Goal: Transaction & Acquisition: Obtain resource

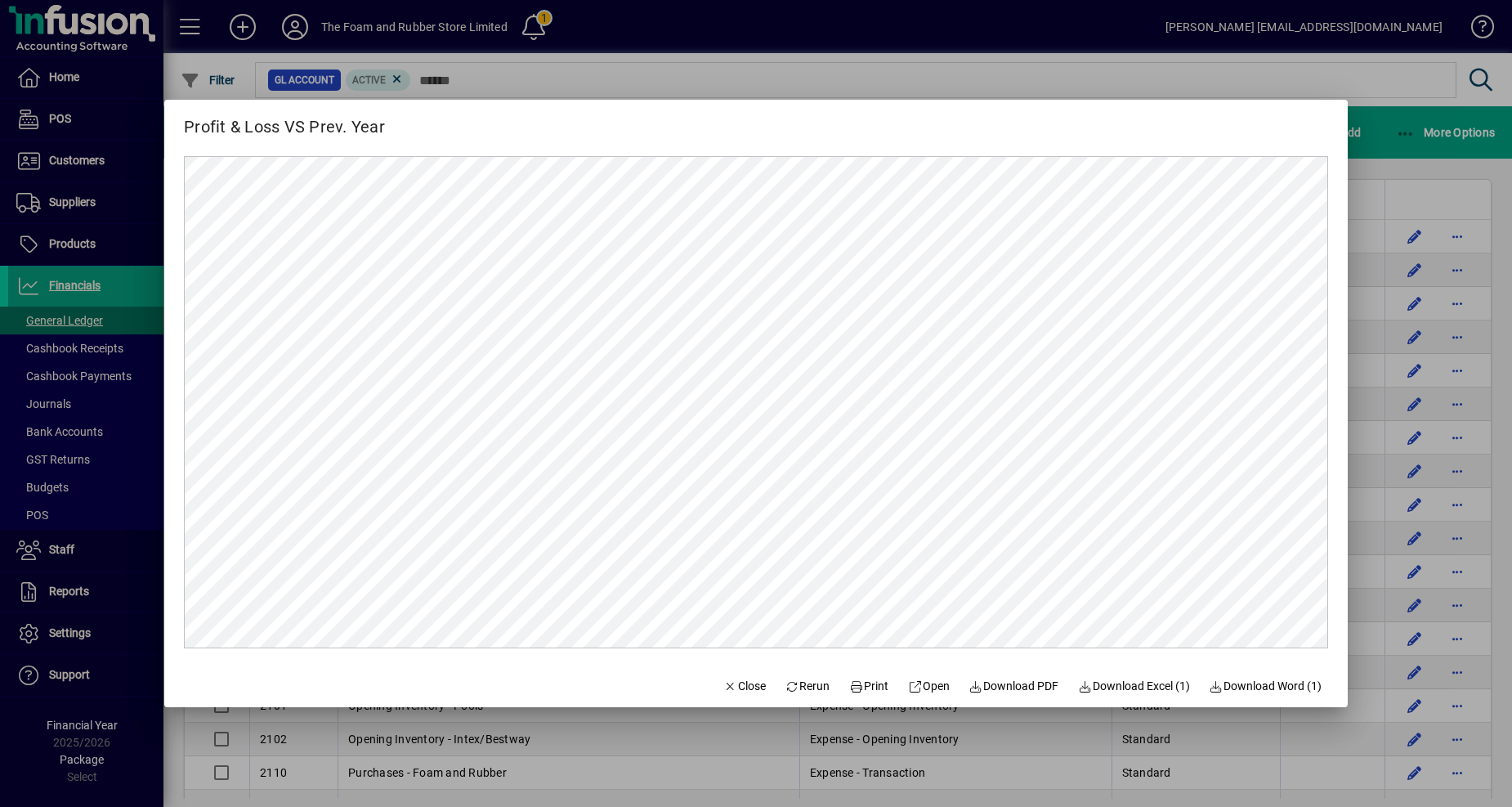
click at [103, 161] on div at bounding box center [756, 403] width 1512 height 807
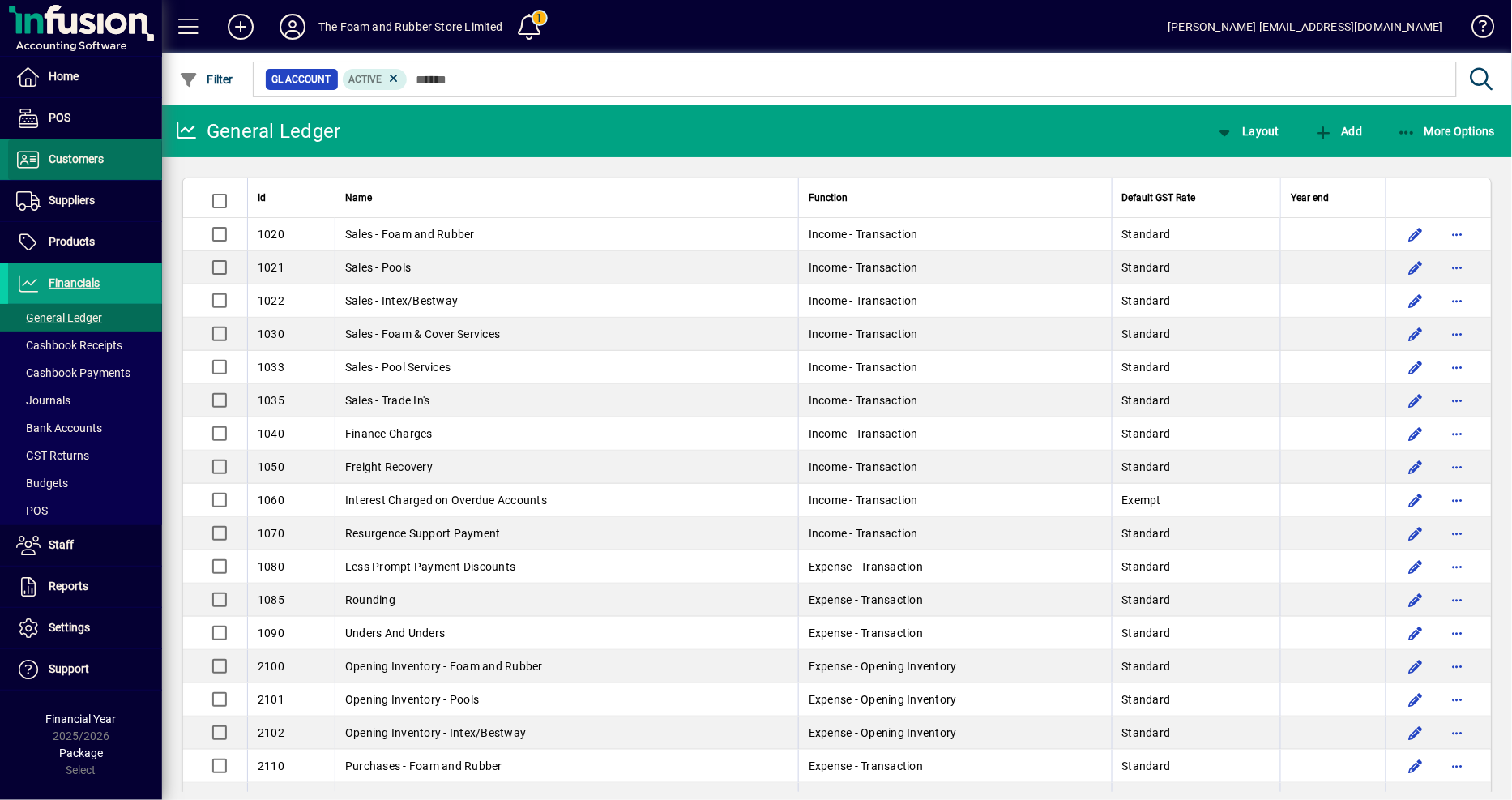
click at [102, 163] on span "Customers" at bounding box center [75, 159] width 55 height 13
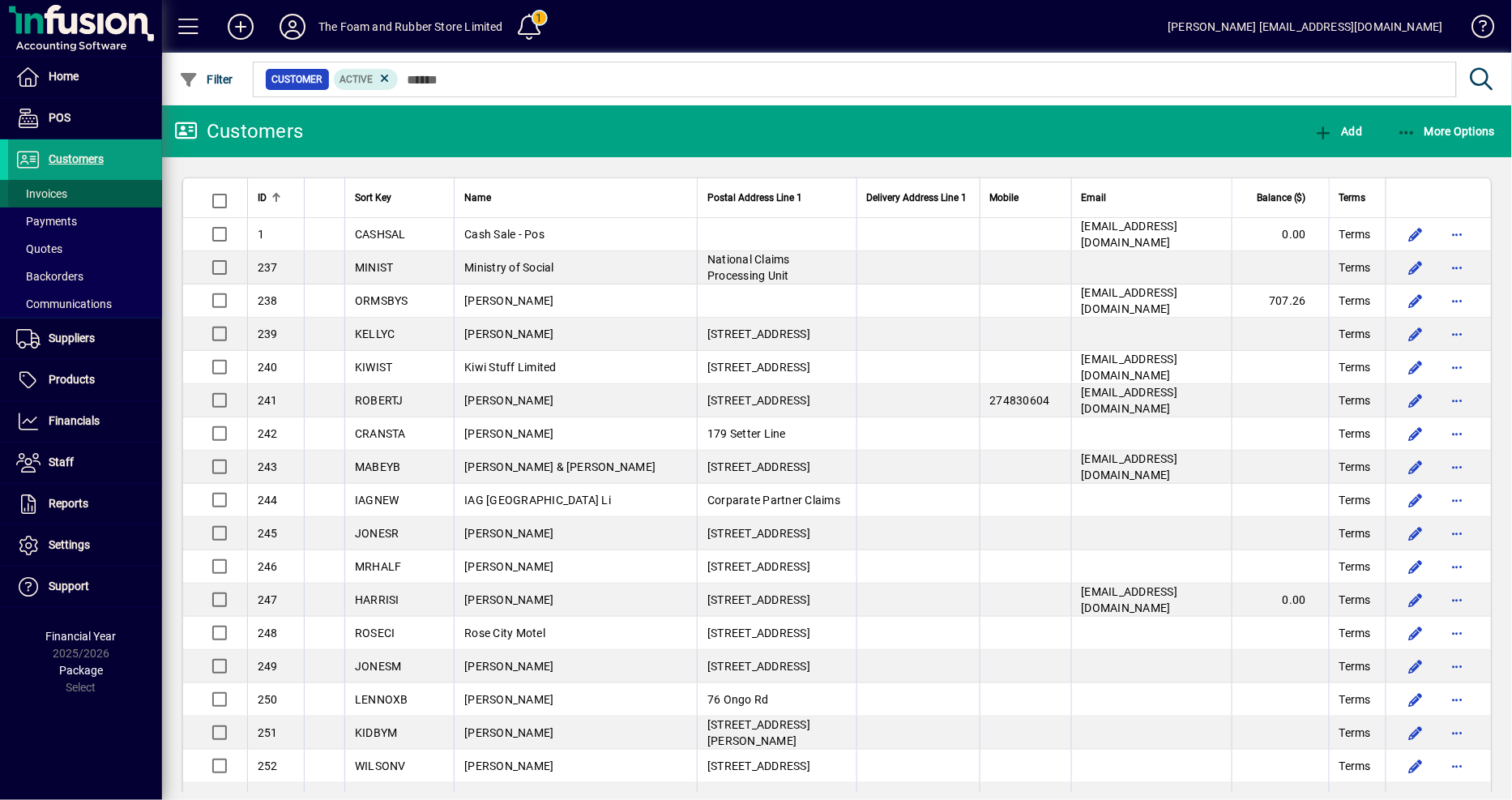
click at [54, 192] on span "Invoices" at bounding box center [42, 193] width 51 height 13
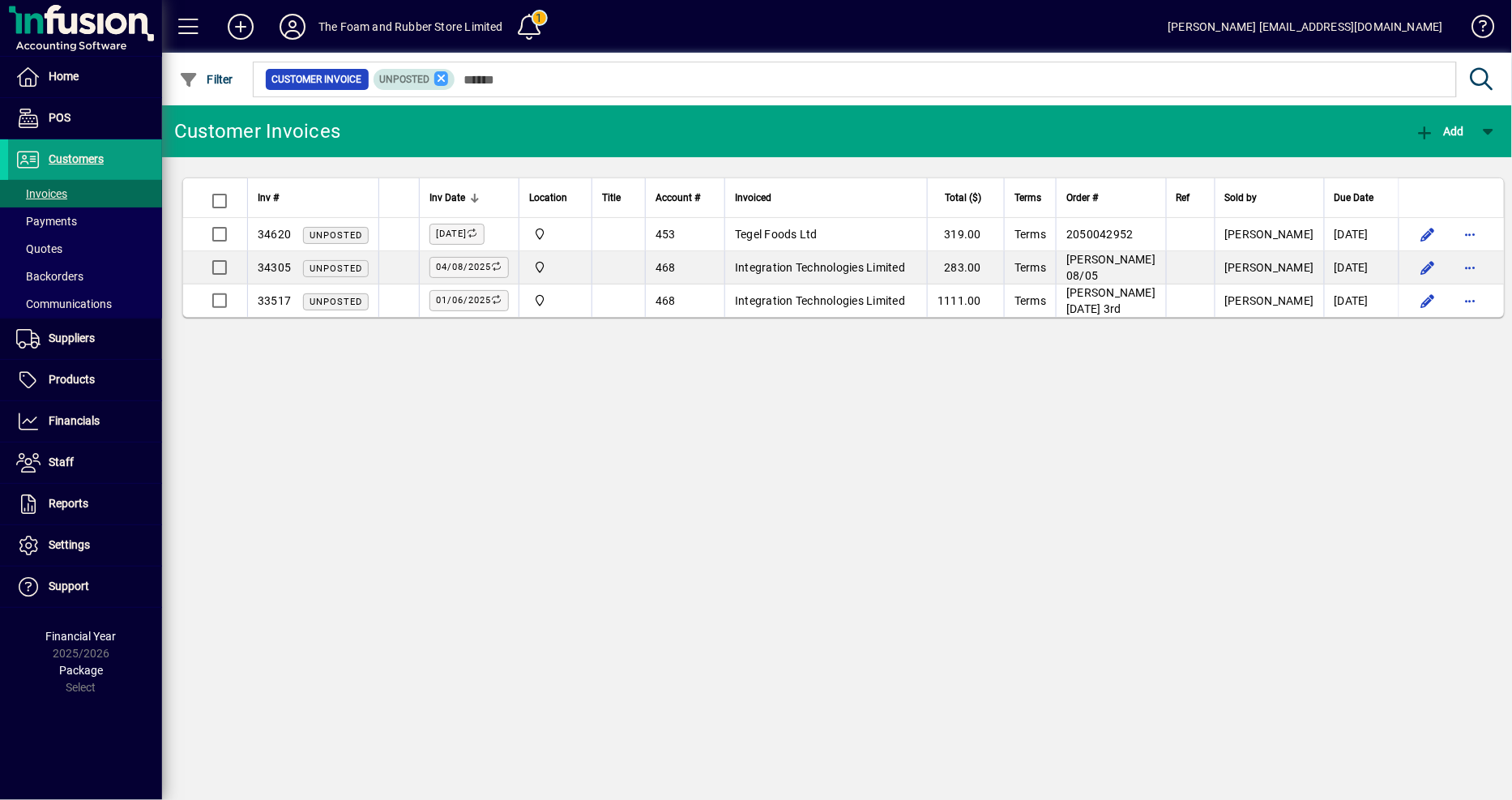
click at [440, 76] on icon at bounding box center [441, 78] width 15 height 15
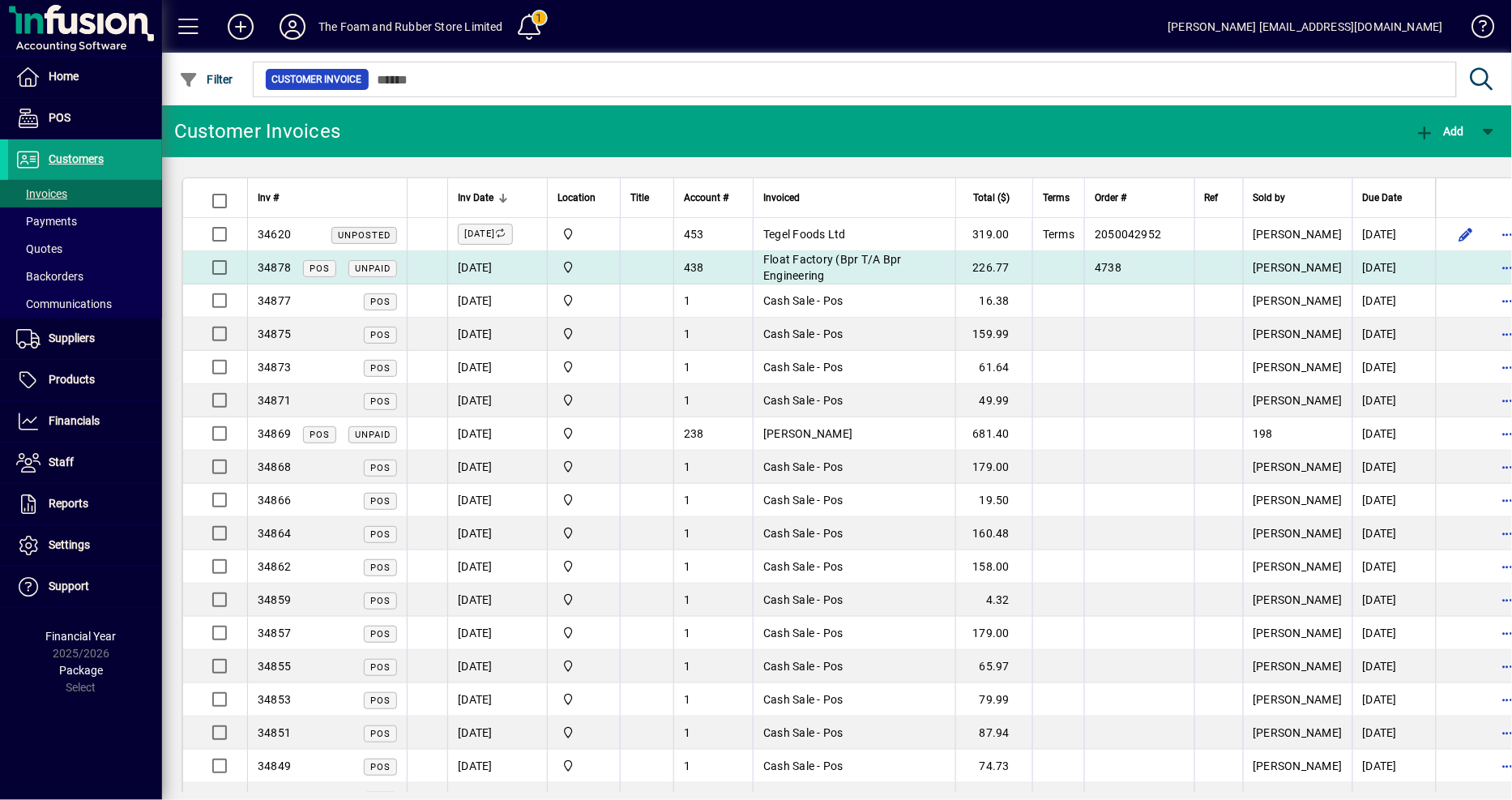
click at [981, 263] on td "226.77" at bounding box center [994, 268] width 77 height 33
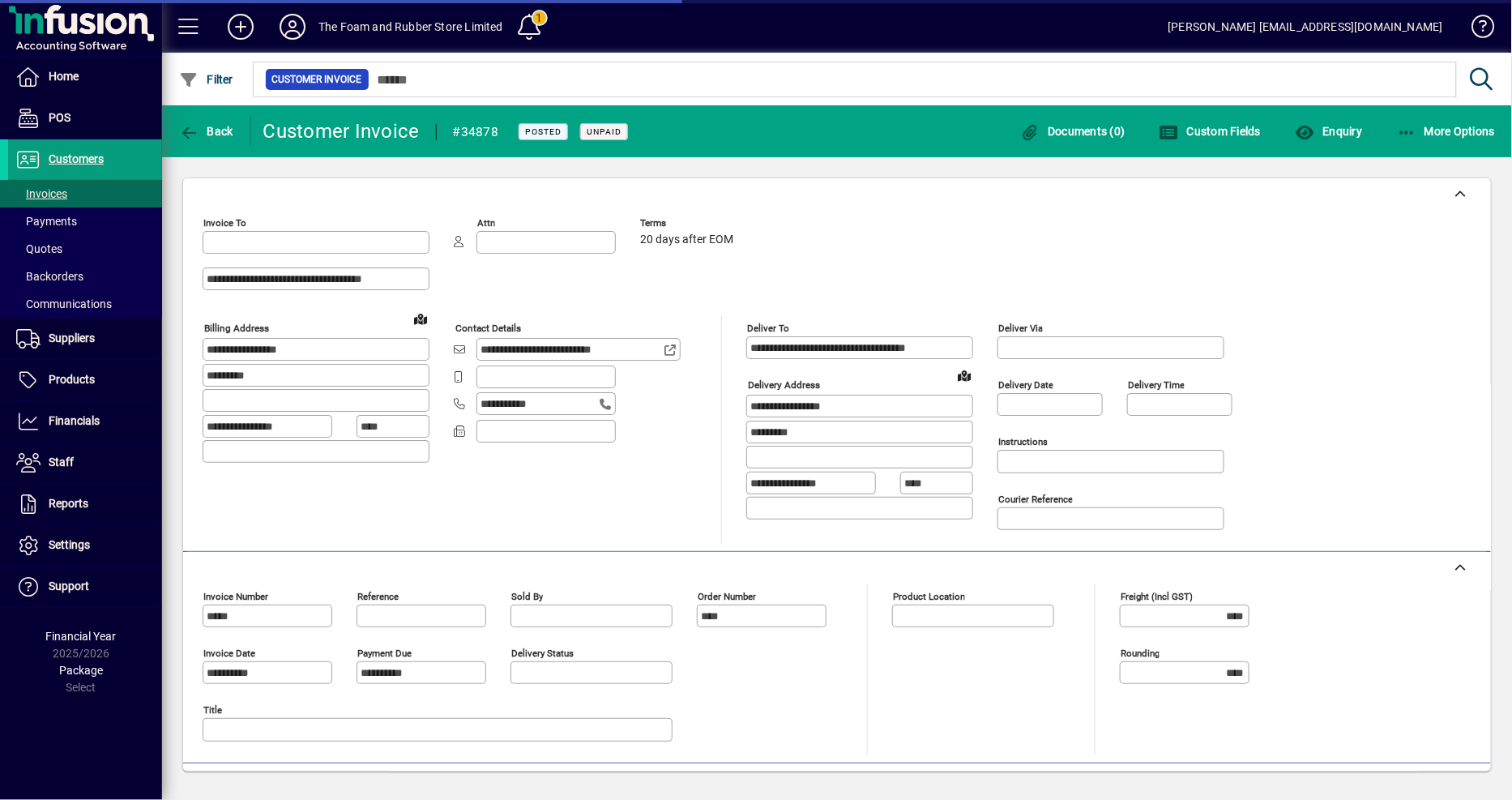
type input "**********"
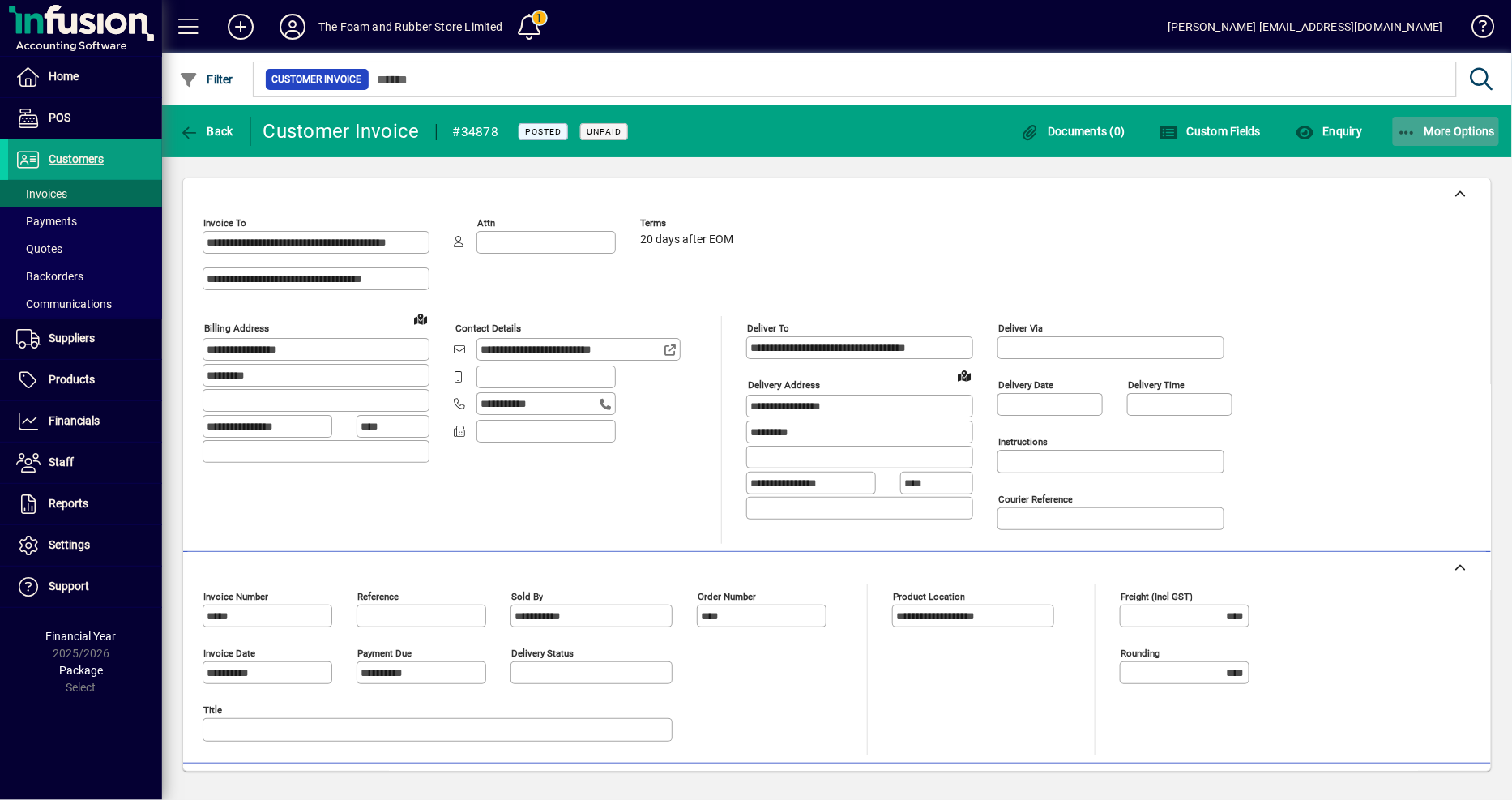
click at [1470, 130] on span "More Options" at bounding box center [1446, 131] width 99 height 13
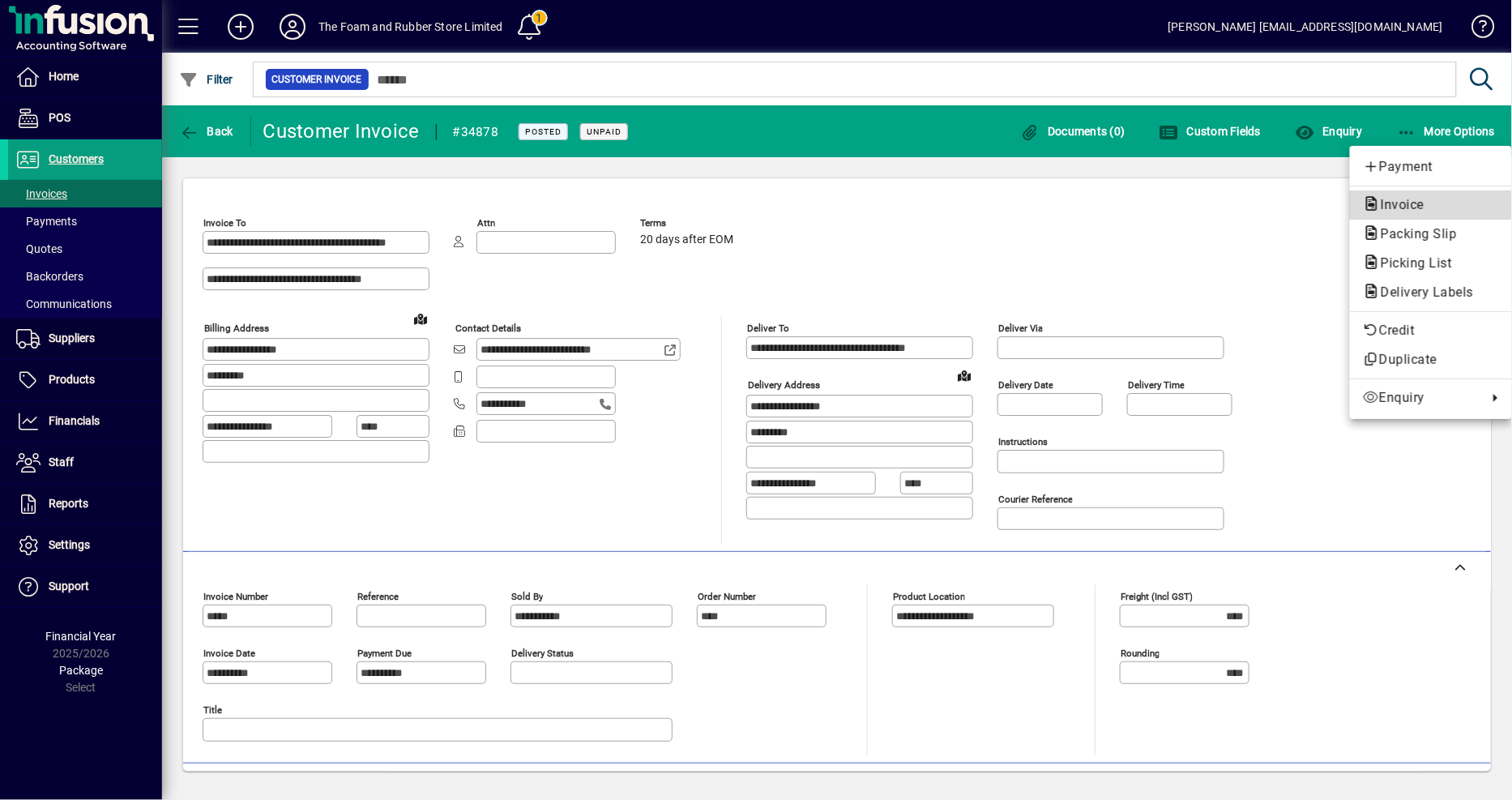
click at [1410, 204] on span "Invoice" at bounding box center [1398, 205] width 70 height 15
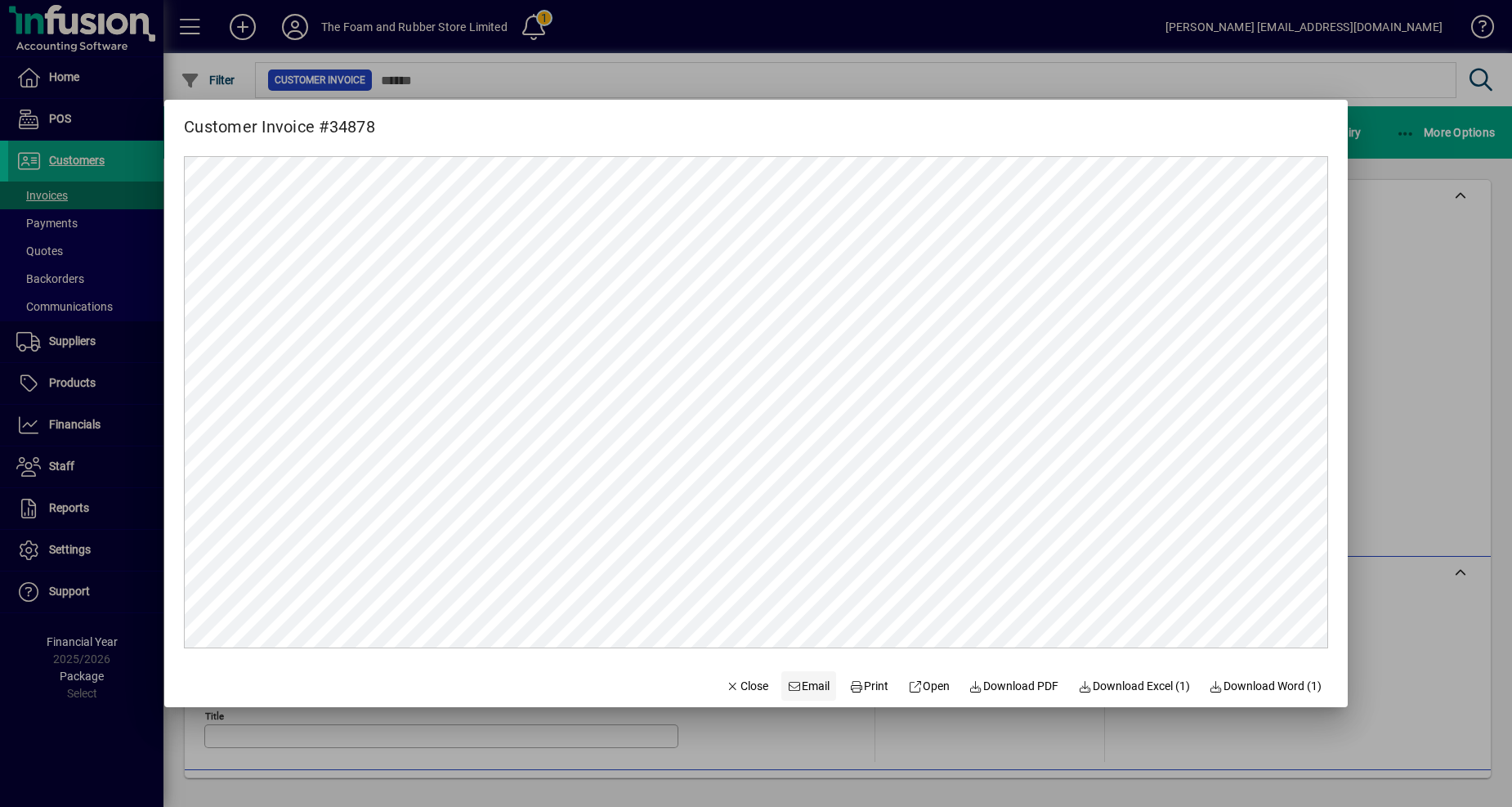
click at [810, 683] on span "Email" at bounding box center [810, 687] width 43 height 18
